Goal: Task Accomplishment & Management: Manage account settings

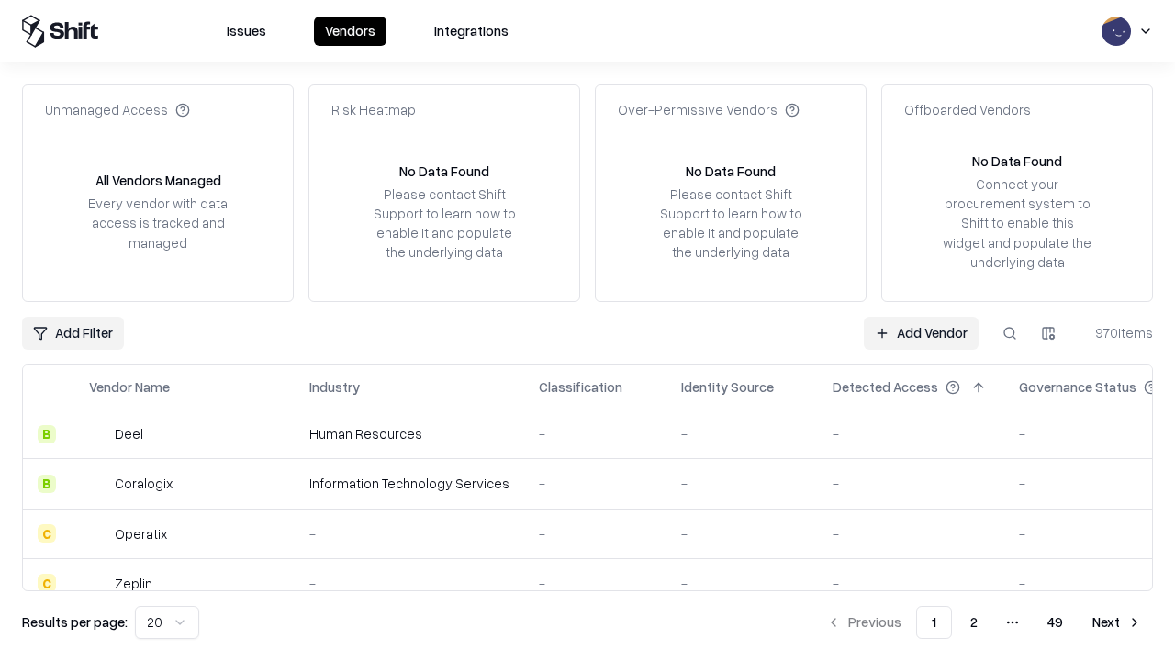
click at [920, 332] on link "Add Vendor" at bounding box center [921, 333] width 115 height 33
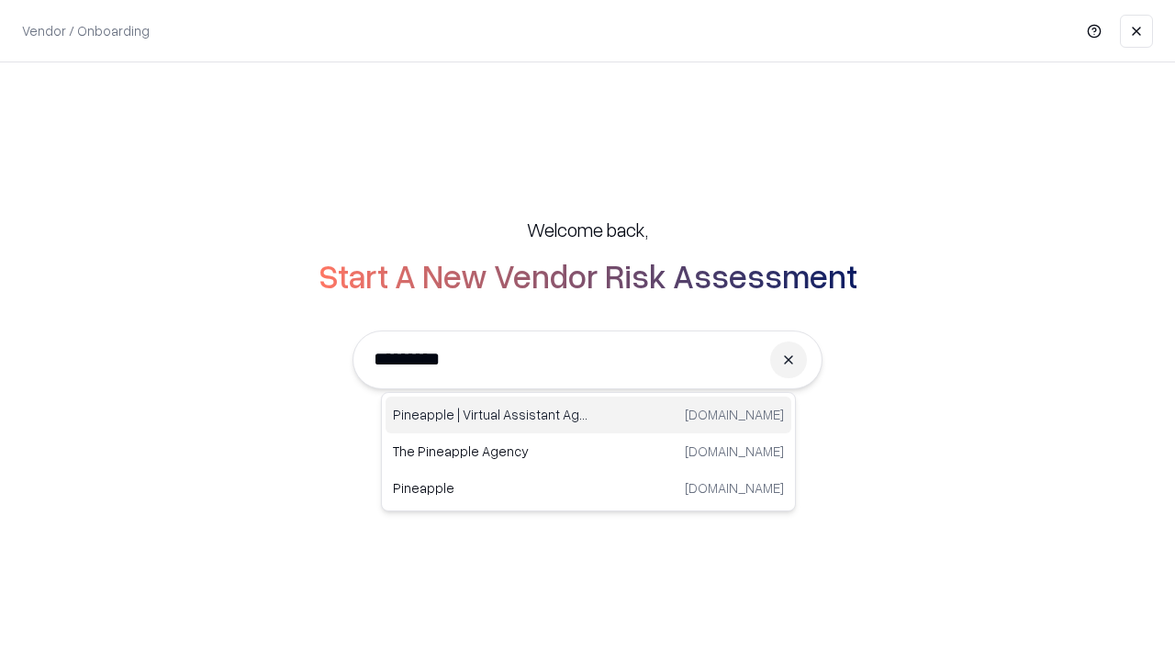
click at [588, 415] on div "Pineapple | Virtual Assistant Agency [DOMAIN_NAME]" at bounding box center [588, 414] width 406 height 37
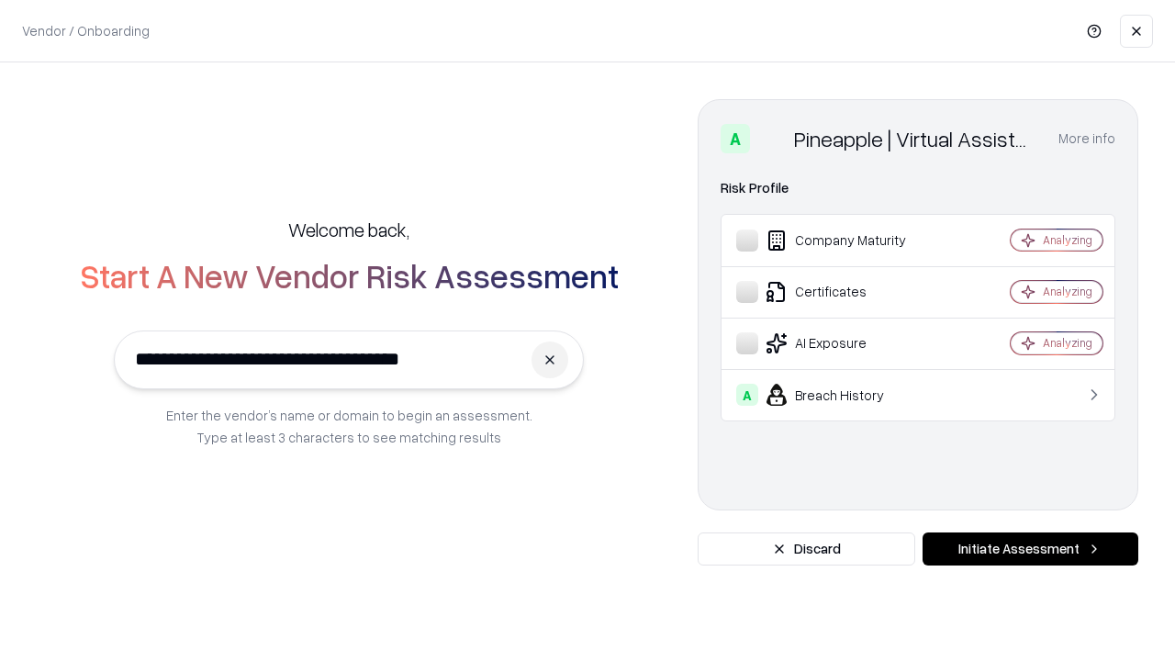
type input "**********"
click at [1030, 549] on button "Initiate Assessment" at bounding box center [1030, 548] width 216 height 33
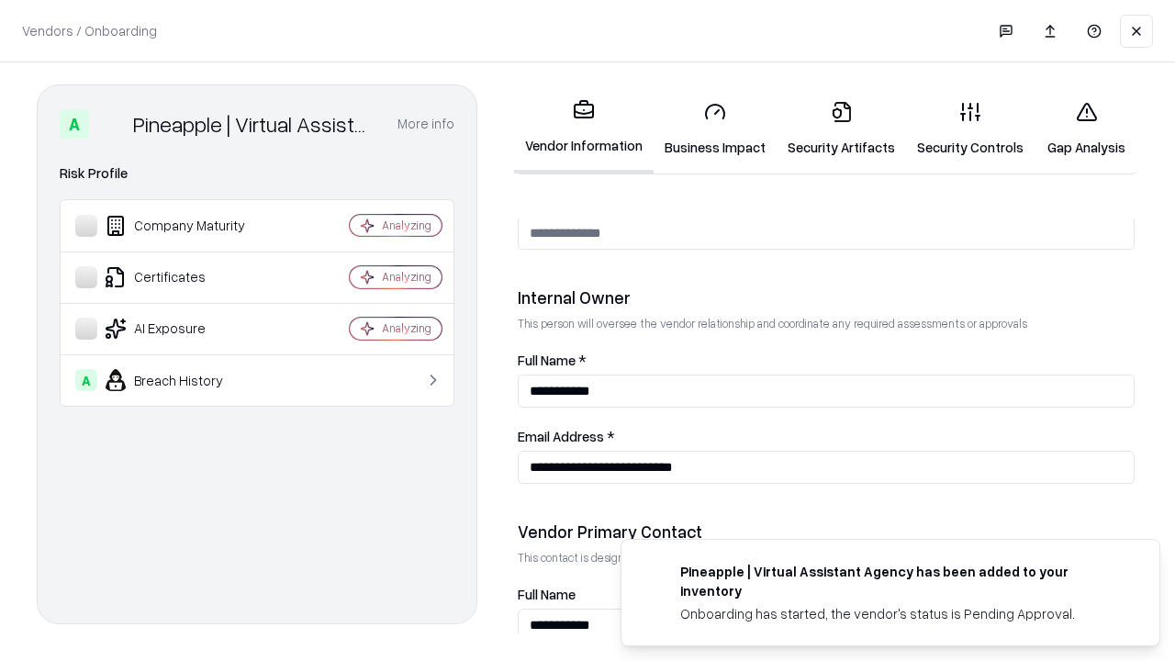
scroll to position [951, 0]
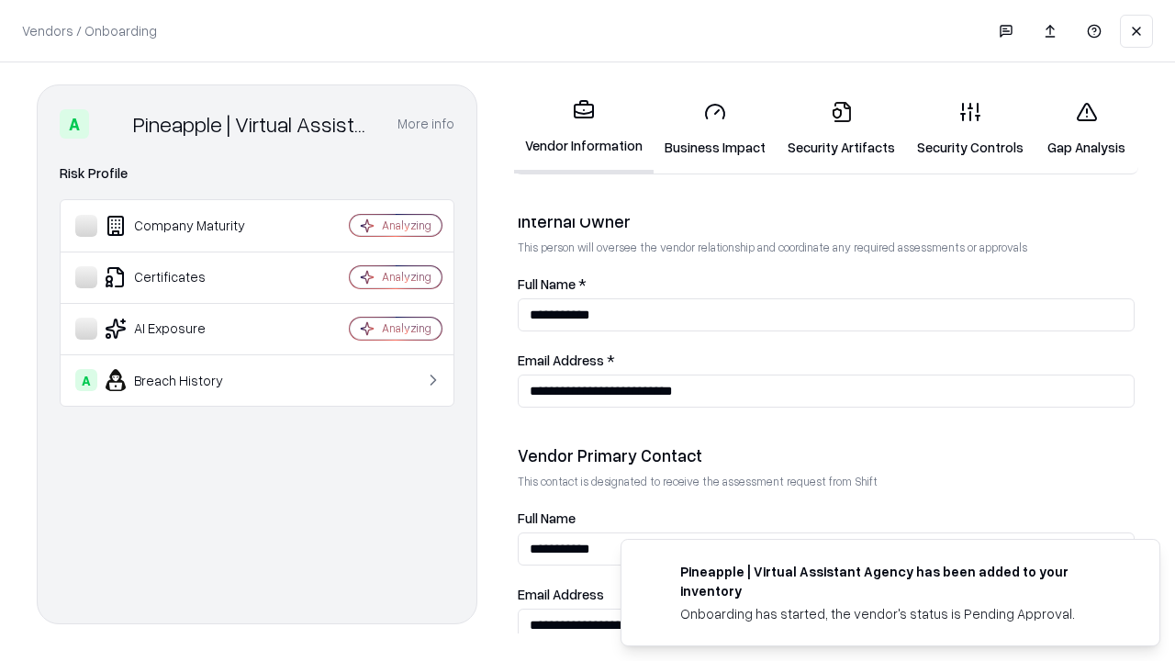
click at [841, 128] on link "Security Artifacts" at bounding box center [840, 128] width 129 height 85
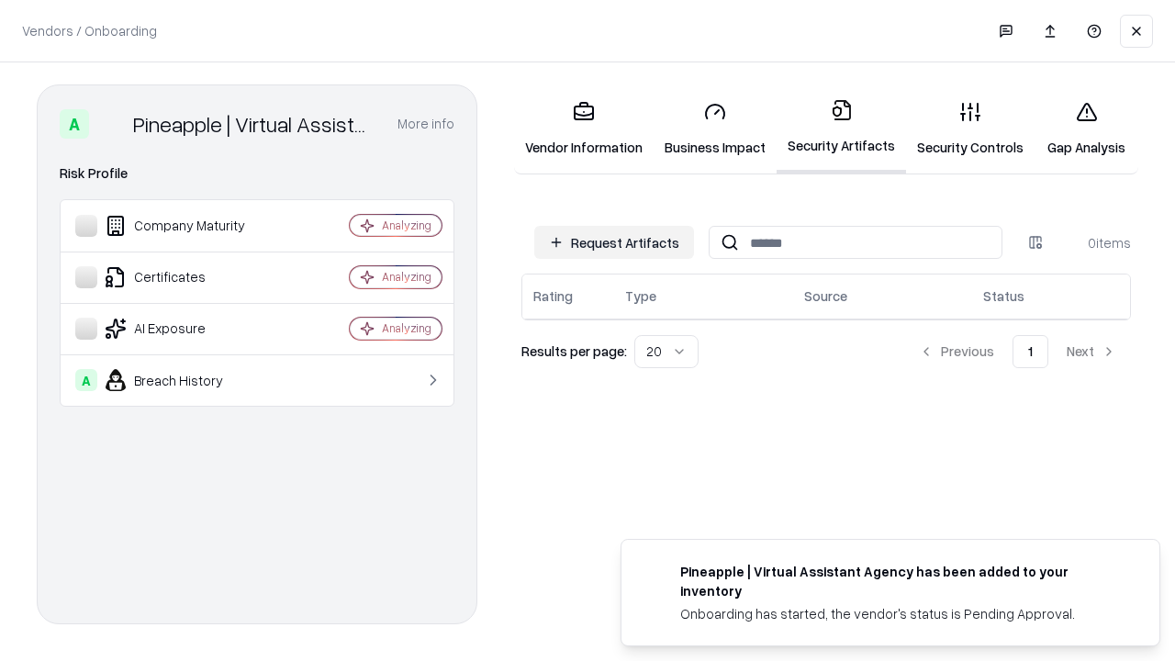
click at [614, 242] on button "Request Artifacts" at bounding box center [614, 242] width 160 height 33
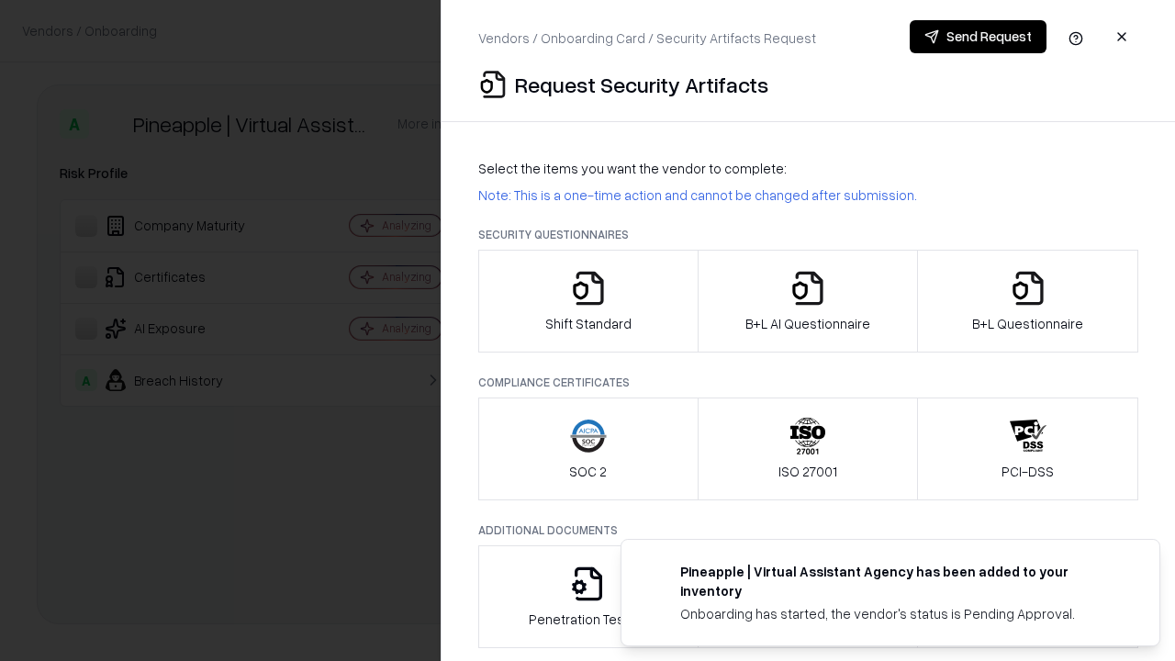
click at [1027, 301] on icon "button" at bounding box center [1027, 288] width 37 height 37
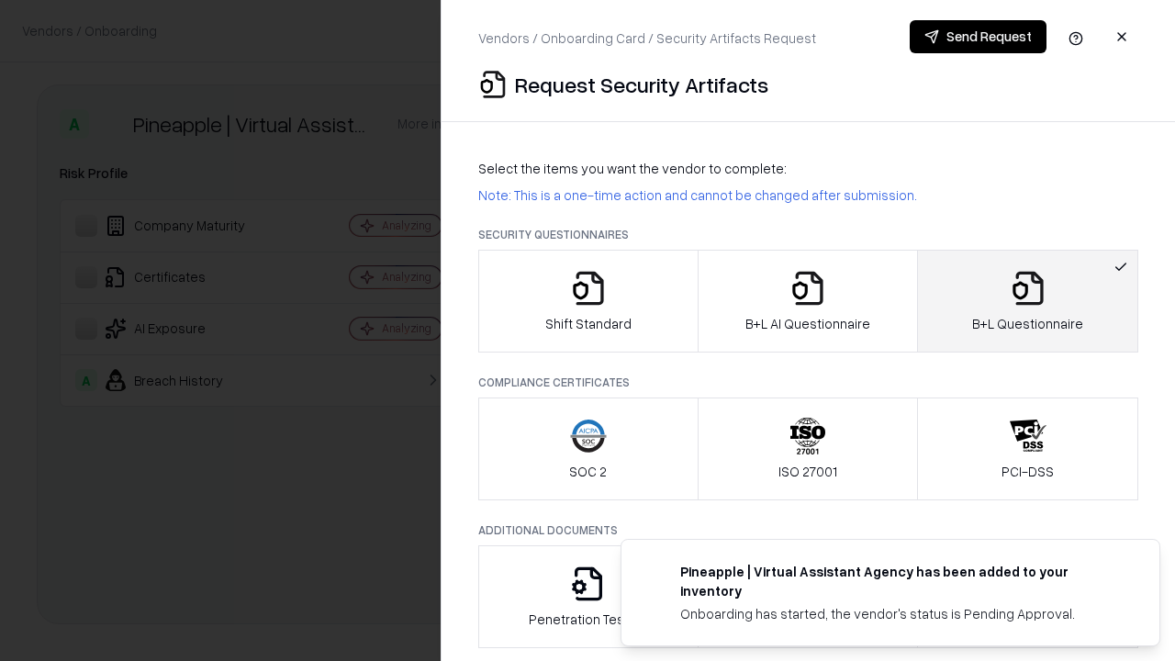
click at [807, 301] on icon "button" at bounding box center [807, 288] width 37 height 37
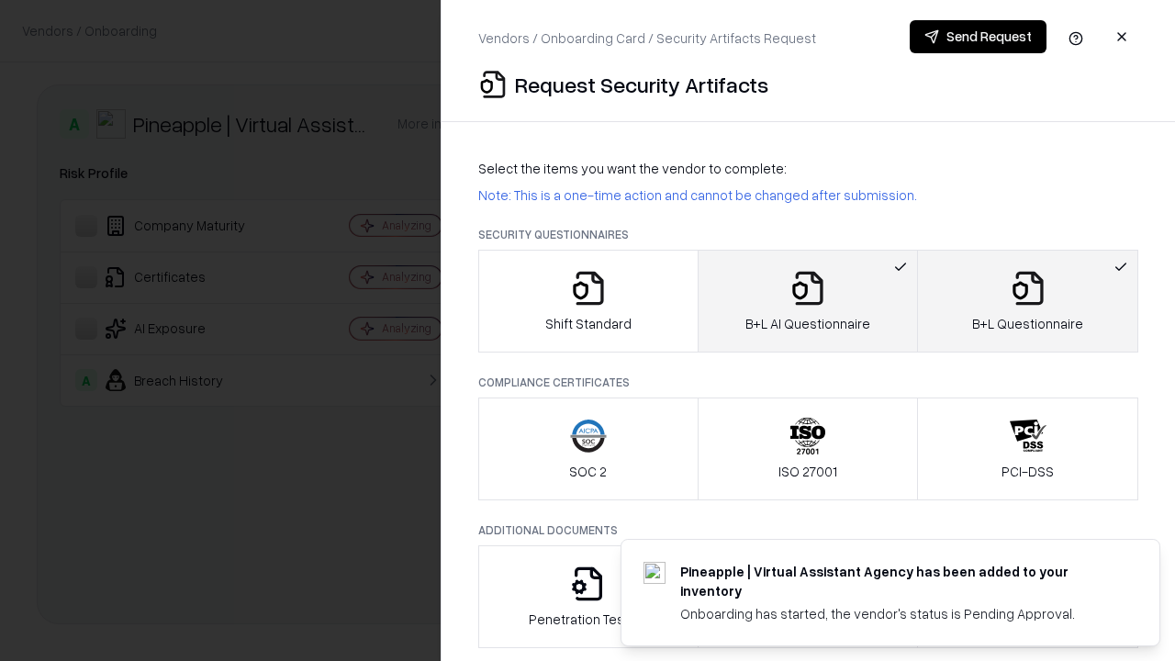
click at [977, 37] on button "Send Request" at bounding box center [977, 36] width 137 height 33
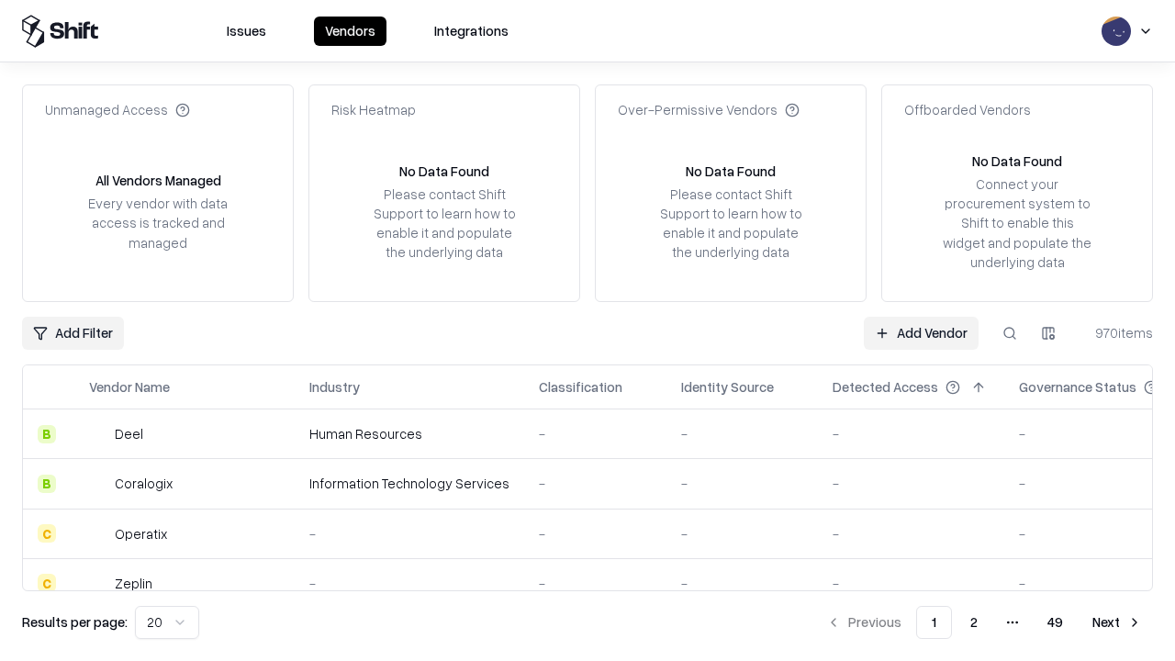
click at [1009, 332] on button at bounding box center [1009, 333] width 33 height 33
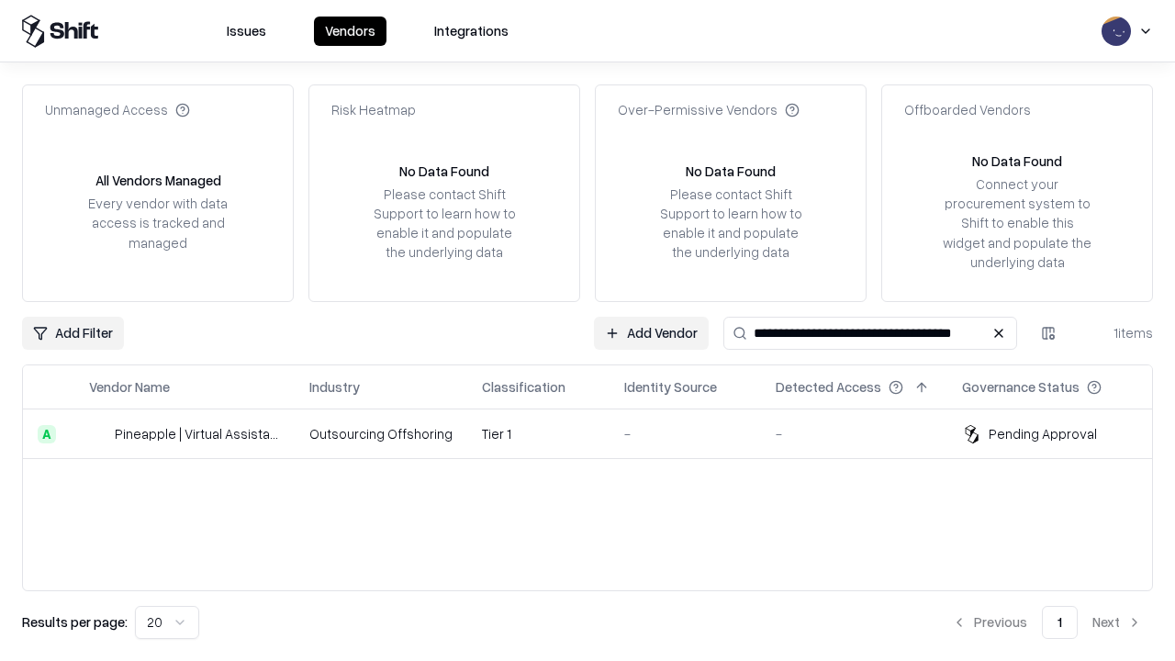
type input "**********"
click at [598, 433] on td "Tier 1" at bounding box center [538, 434] width 142 height 50
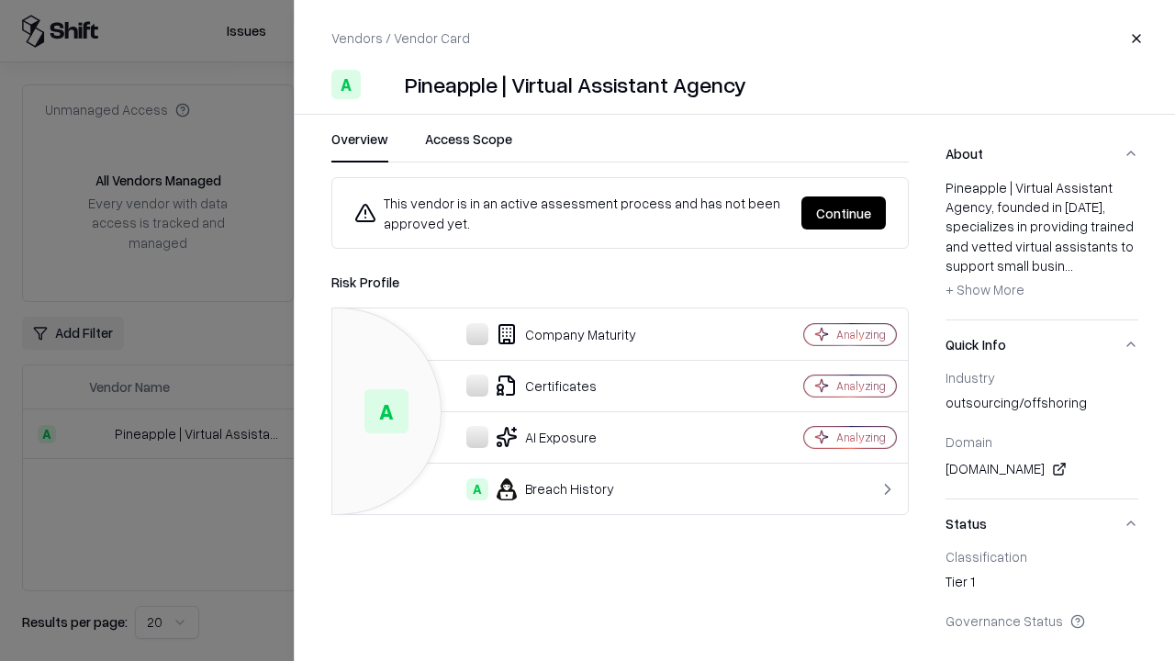
click at [843, 213] on button "Continue" at bounding box center [843, 212] width 84 height 33
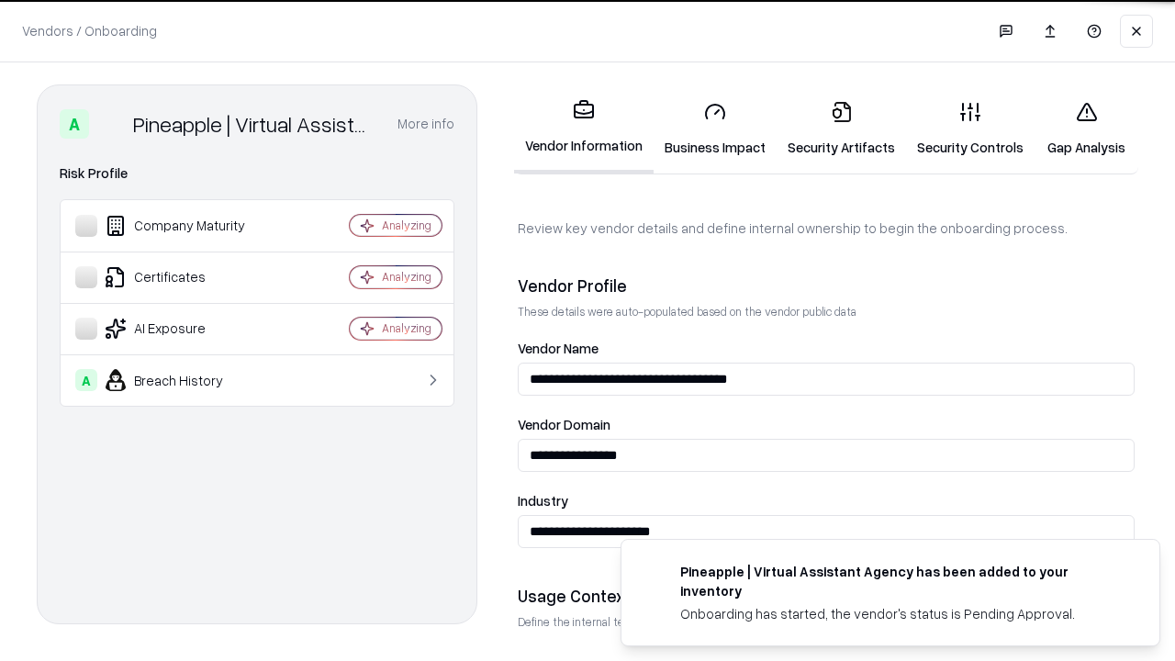
click at [841, 128] on link "Security Artifacts" at bounding box center [840, 128] width 129 height 85
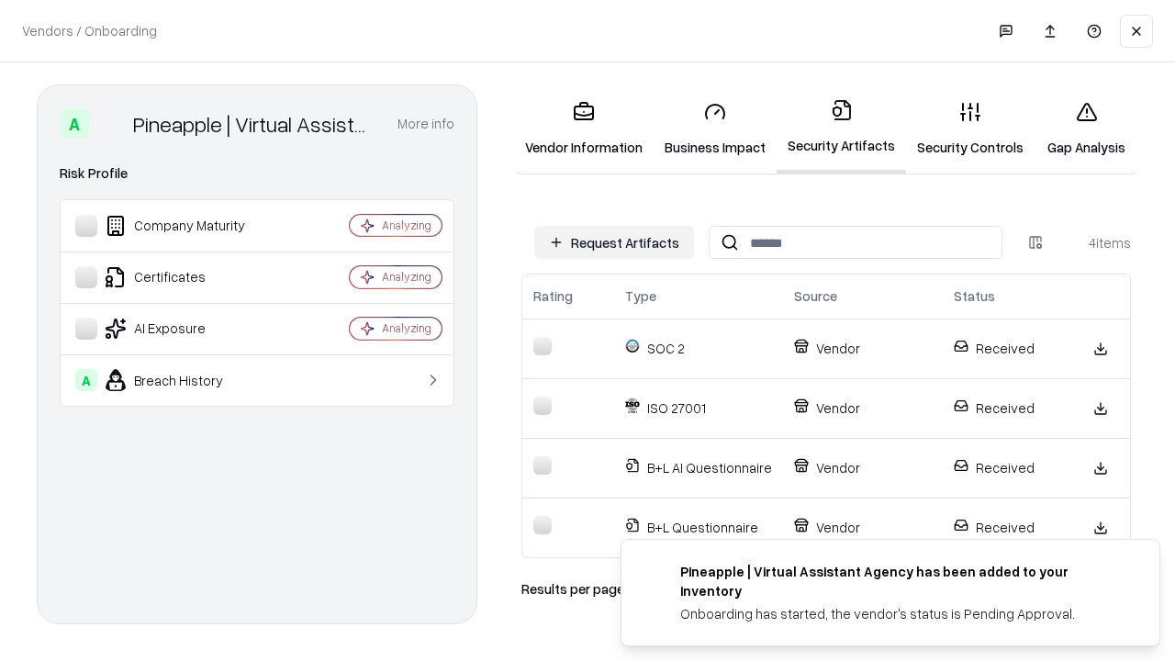
click at [1086, 128] on link "Gap Analysis" at bounding box center [1086, 128] width 104 height 85
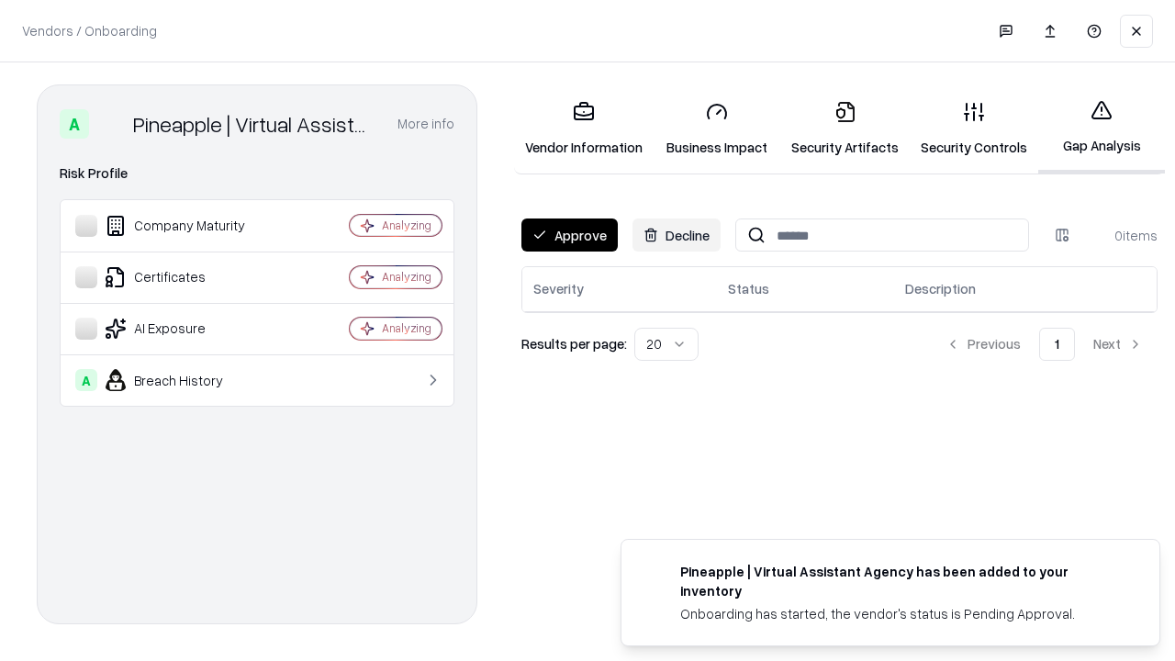
click at [569, 235] on button "Approve" at bounding box center [569, 234] width 96 height 33
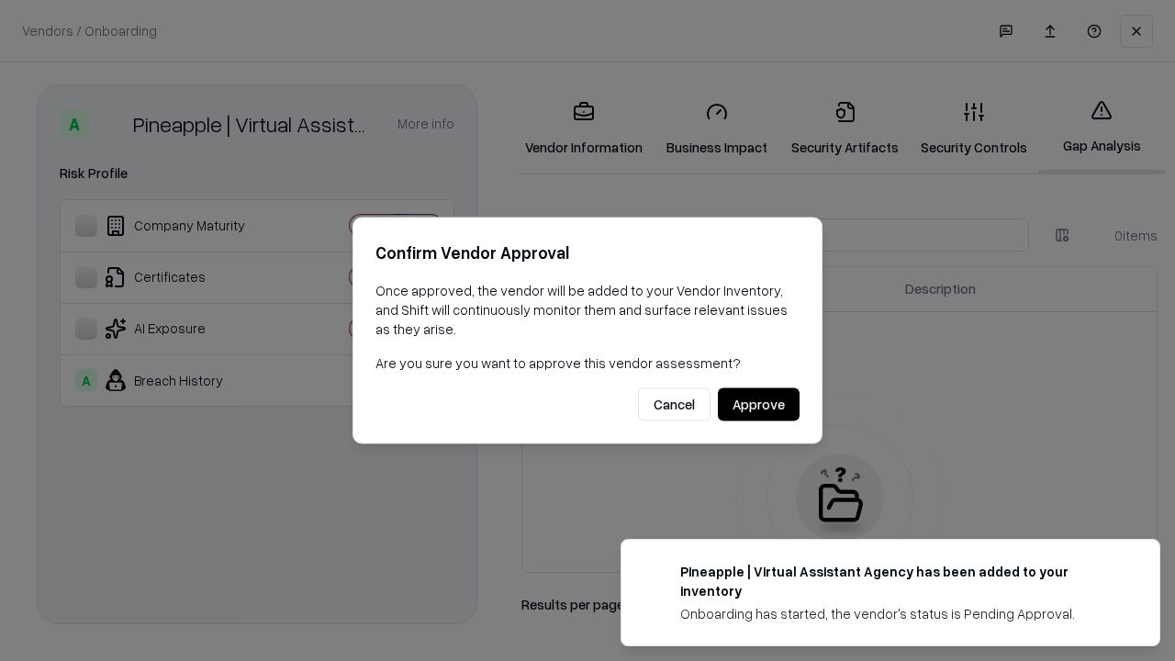
click at [758, 404] on button "Approve" at bounding box center [759, 404] width 82 height 33
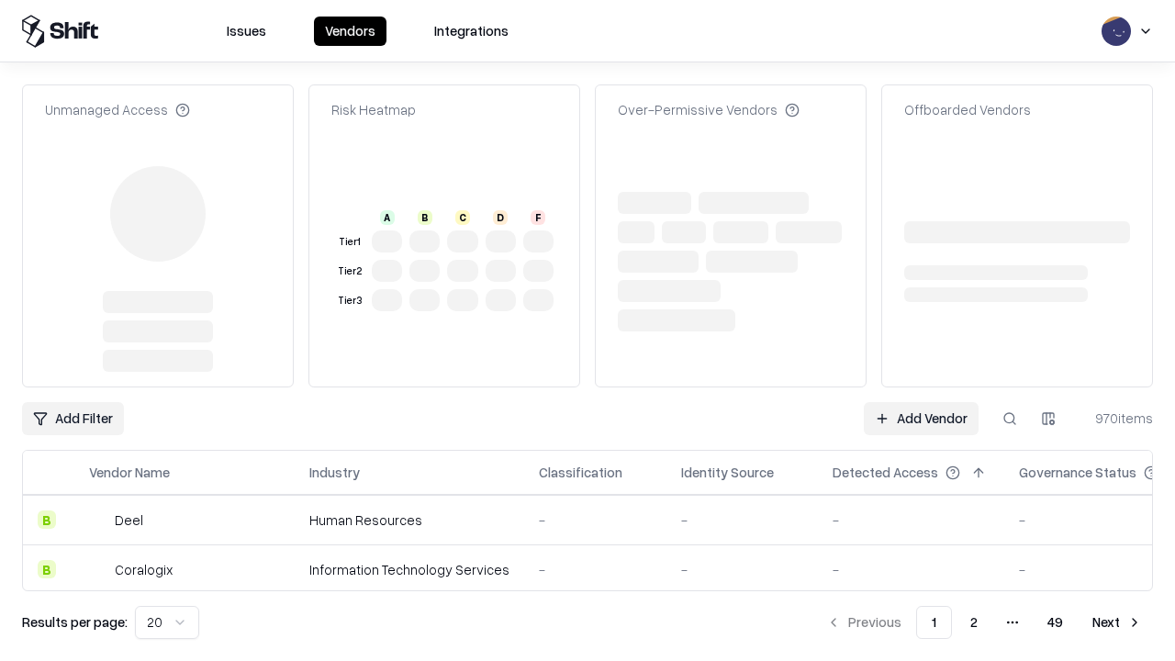
type input "**********"
click at [920, 402] on link "Add Vendor" at bounding box center [921, 418] width 115 height 33
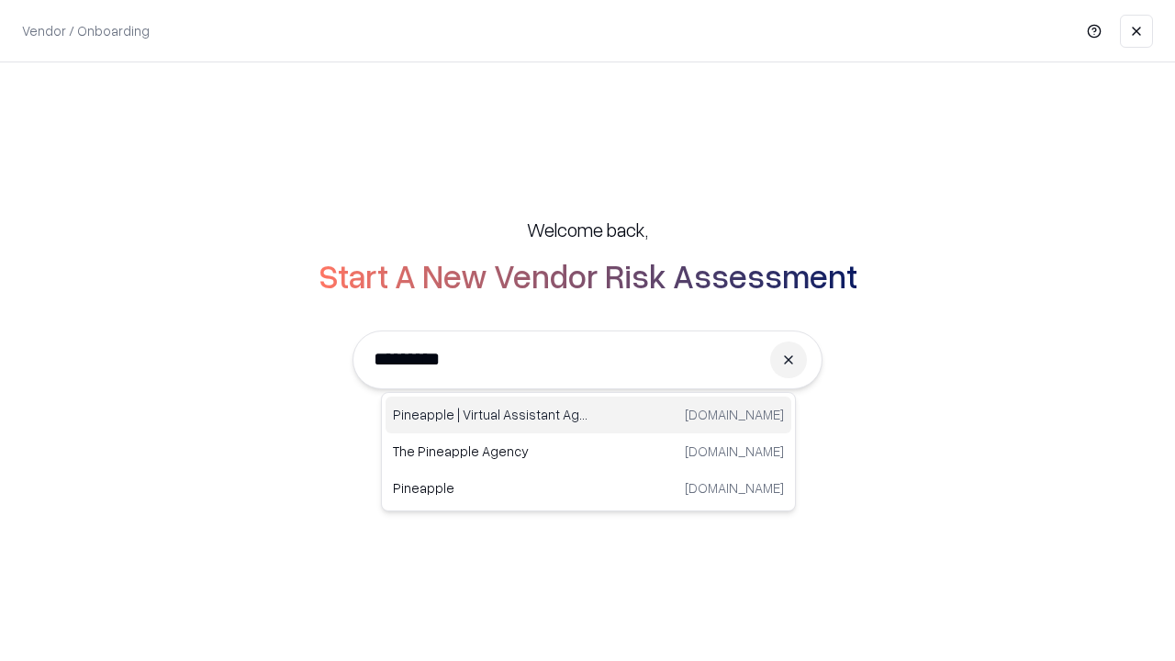
click at [588, 415] on div "Pineapple | Virtual Assistant Agency [DOMAIN_NAME]" at bounding box center [588, 414] width 406 height 37
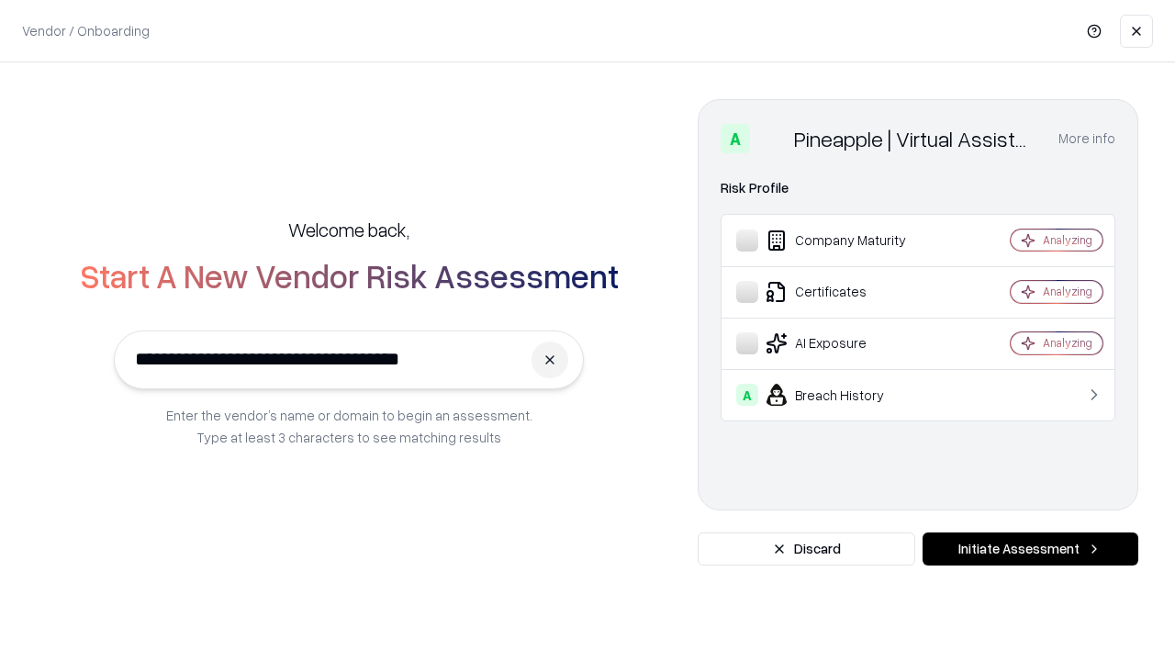
type input "**********"
click at [1030, 549] on button "Initiate Assessment" at bounding box center [1030, 548] width 216 height 33
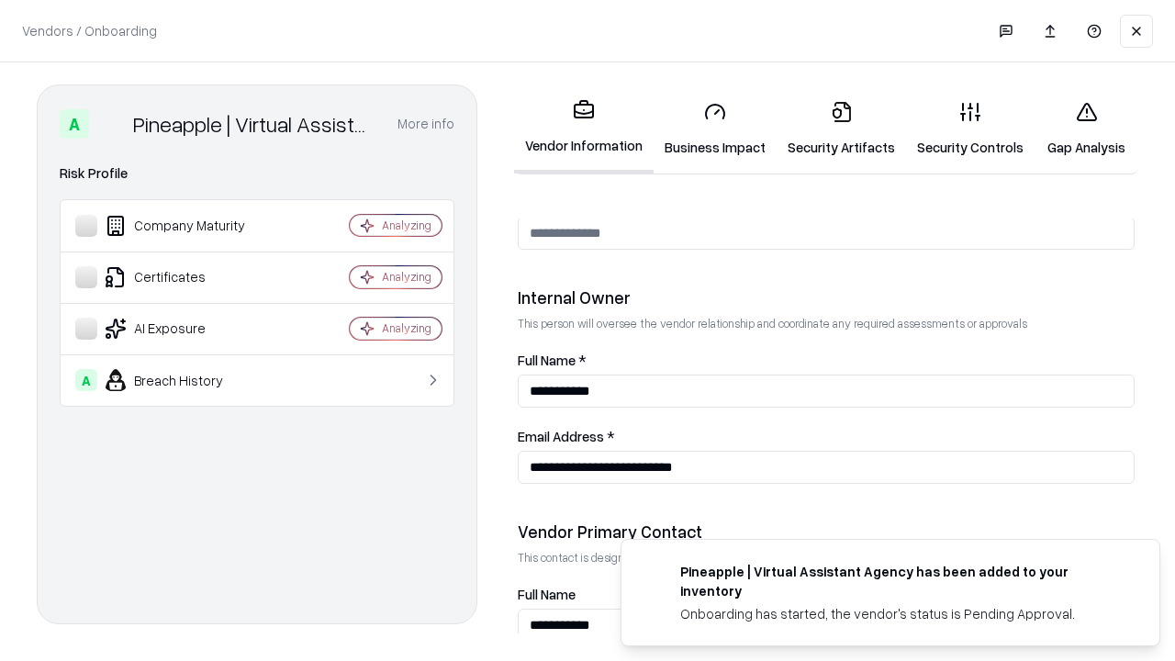
scroll to position [951, 0]
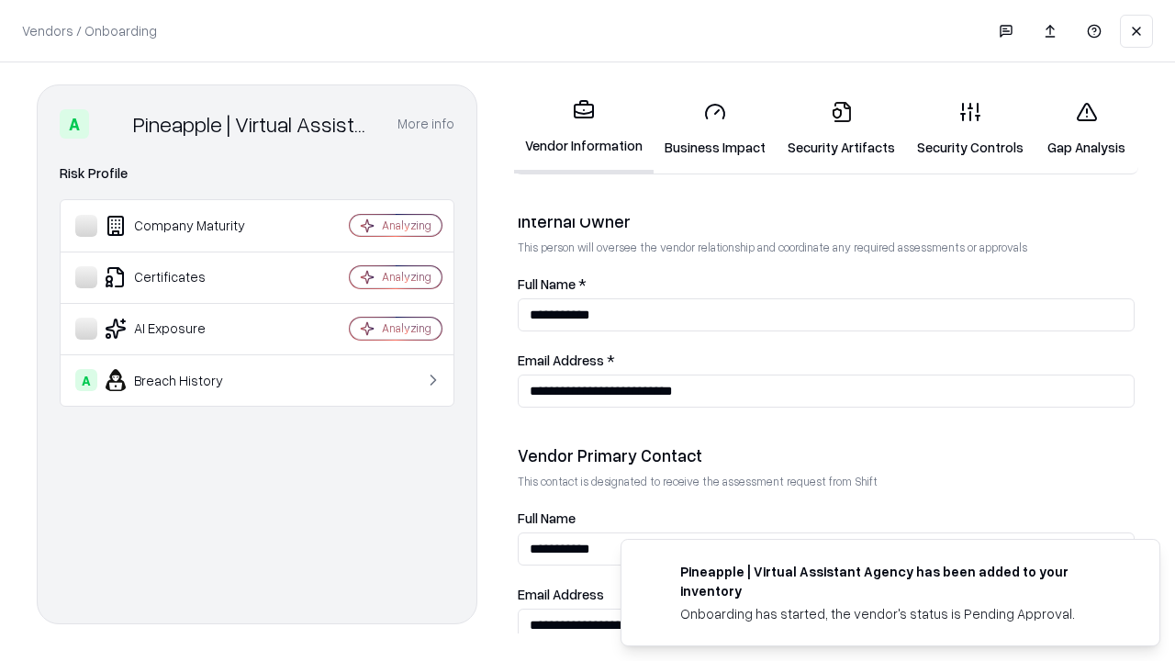
click at [1086, 128] on link "Gap Analysis" at bounding box center [1086, 128] width 104 height 85
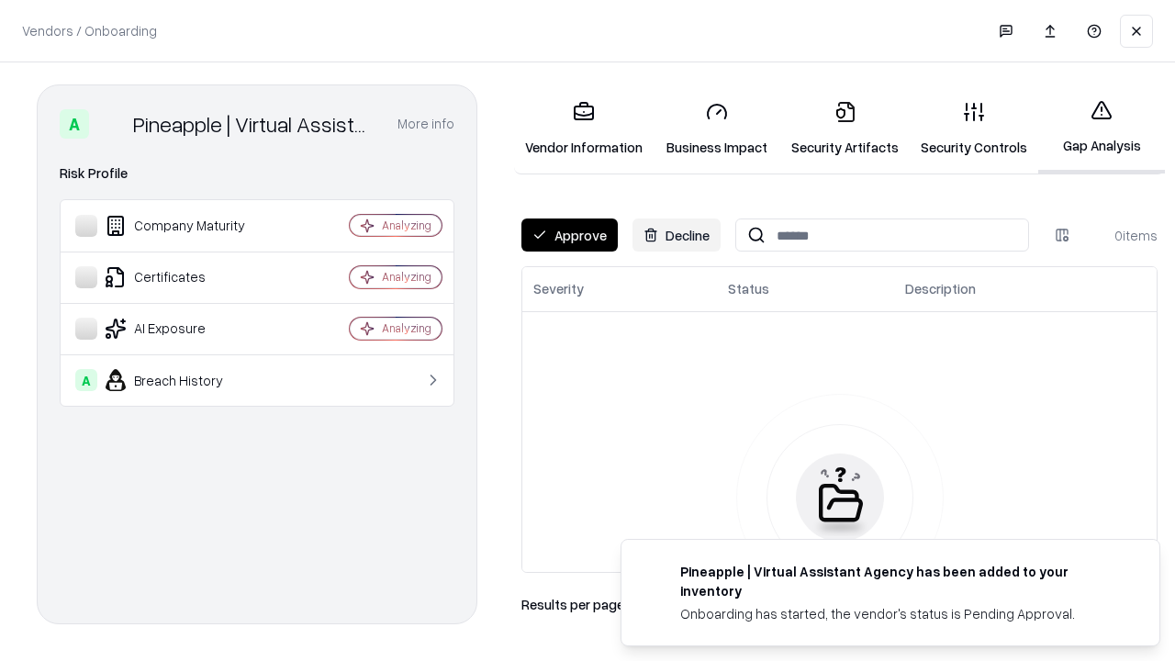
click at [569, 235] on button "Approve" at bounding box center [569, 234] width 96 height 33
